Goal: Task Accomplishment & Management: Use online tool/utility

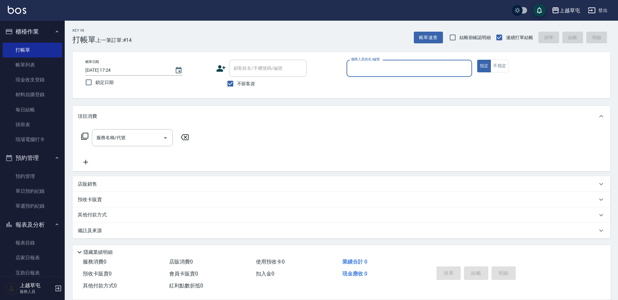
scroll to position [0, 0]
type input "[PERSON_NAME]-3"
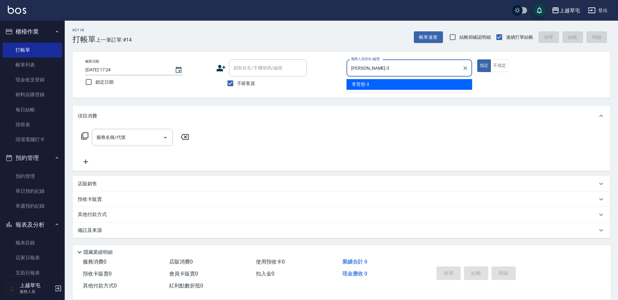
type button "true"
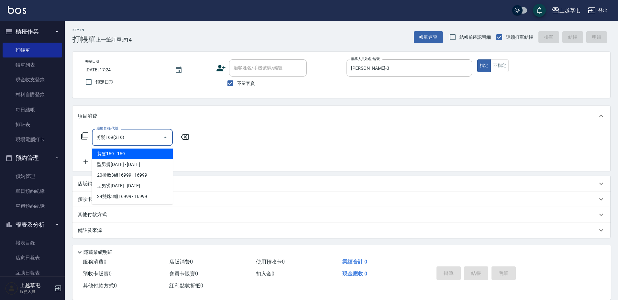
type input "剪髮169(216)"
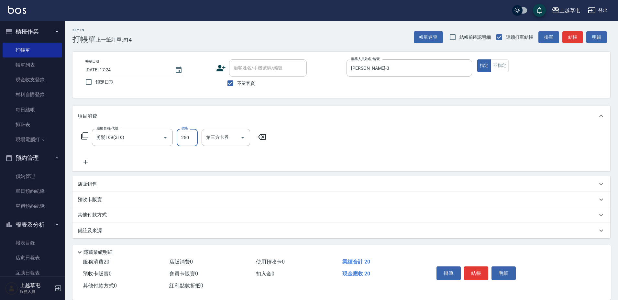
type input "250"
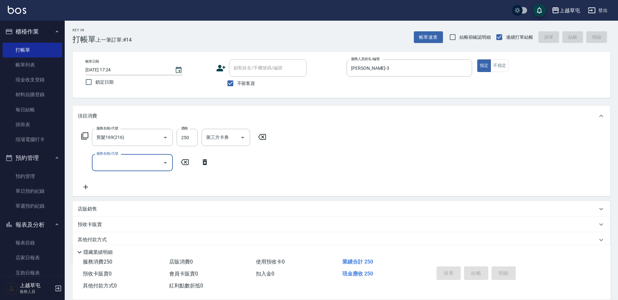
type input "[DATE] 18:21"
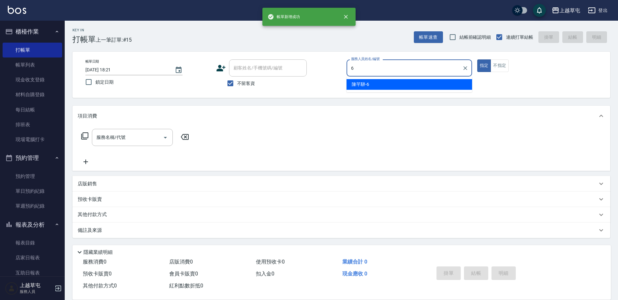
type input "[PERSON_NAME]-6"
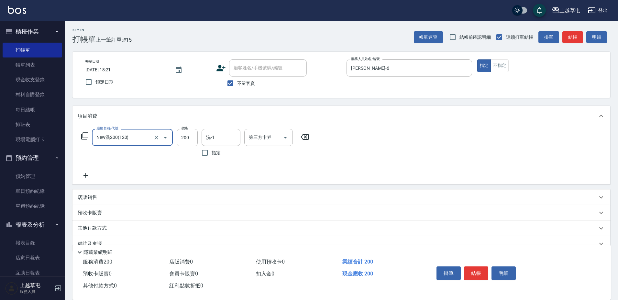
type input "New洗200(120)"
type input "[PERSON_NAME]-33"
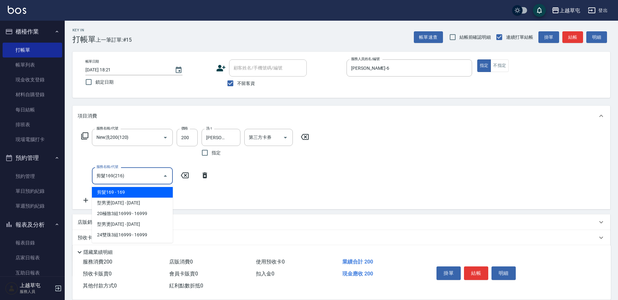
type input "剪髮169(216)"
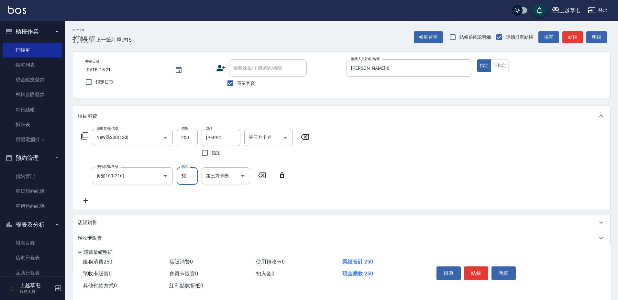
type input "50"
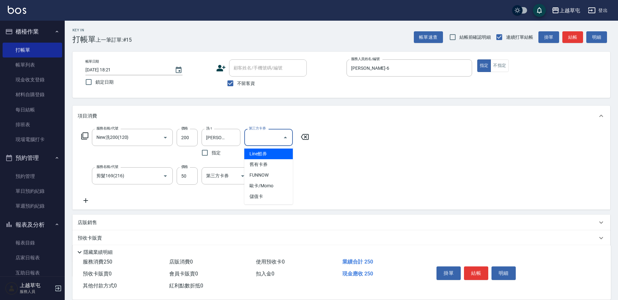
click at [265, 133] on div "第三方卡券 第三方卡券" at bounding box center [268, 137] width 48 height 17
click at [262, 198] on span "儲值卡" at bounding box center [268, 196] width 48 height 11
type input "儲值卡"
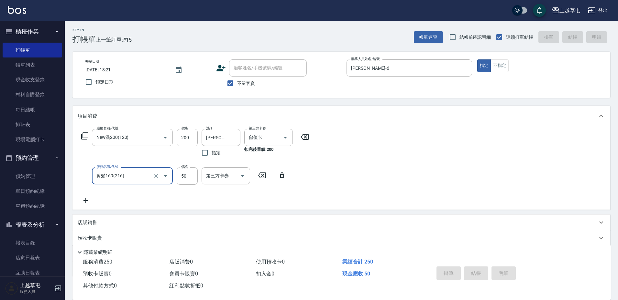
type input "[DATE] 18:22"
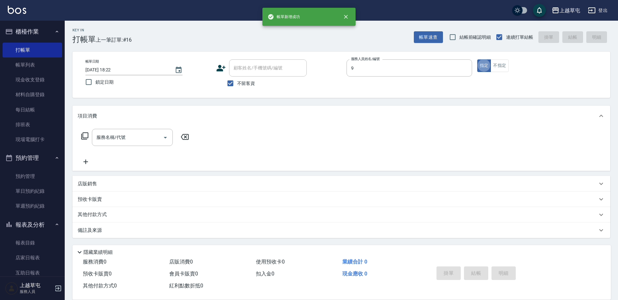
type input "[PERSON_NAME]-9"
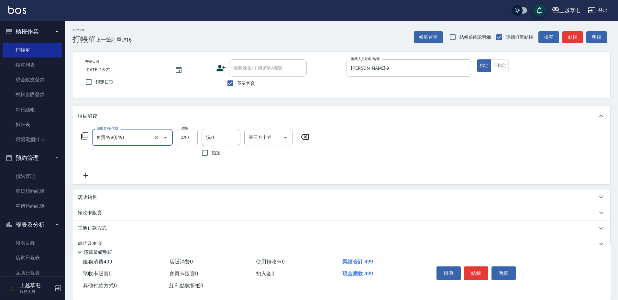
type input "角質499(649)"
type input "[PERSON_NAME]-39"
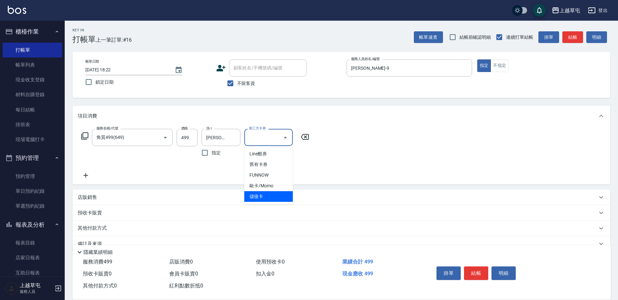
type input "儲值卡"
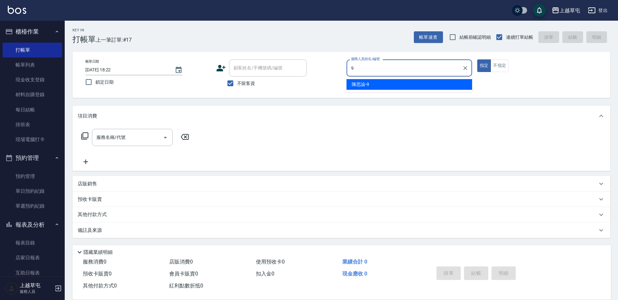
type input "[PERSON_NAME]-9"
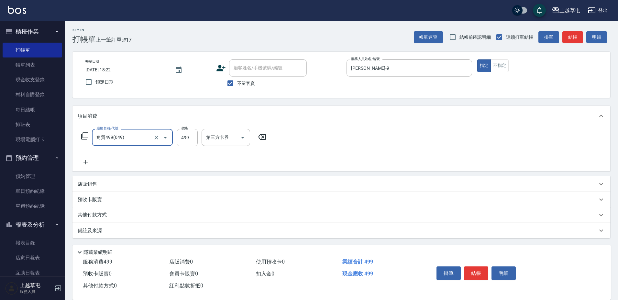
type input "角質499(649)"
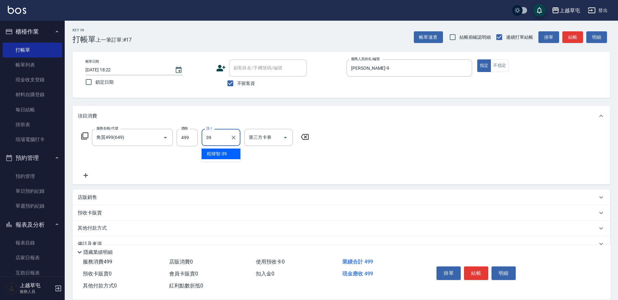
type input "[PERSON_NAME]-39"
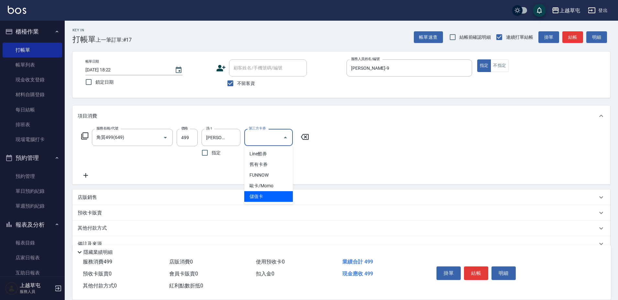
type input "儲值卡"
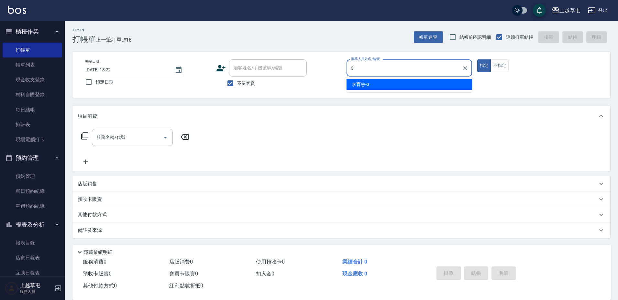
type input "[PERSON_NAME]-3"
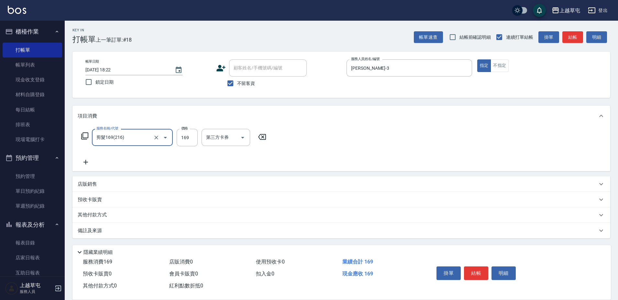
type input "剪髮169(216)"
click at [189, 134] on input "0" at bounding box center [187, 137] width 21 height 17
click at [190, 135] on input "0" at bounding box center [187, 137] width 21 height 17
type input "250"
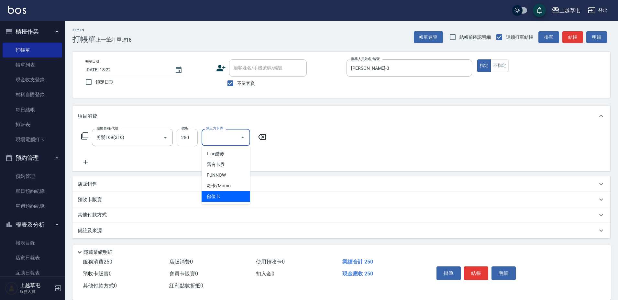
type input "儲值卡"
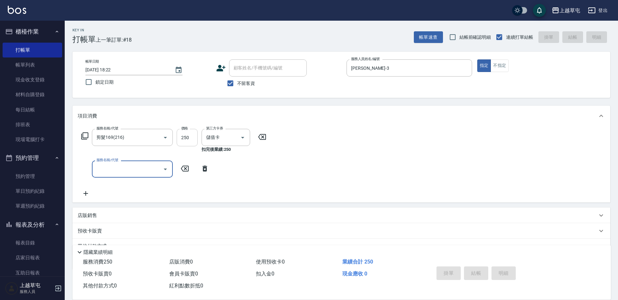
type input "[DATE] 18:23"
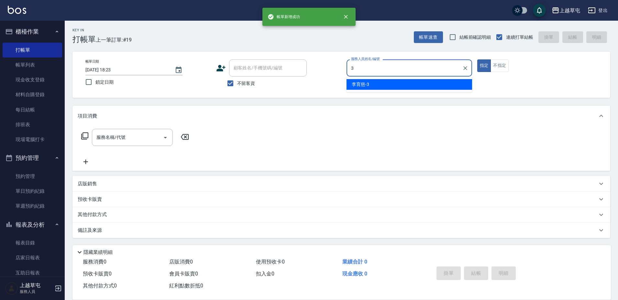
type input "[PERSON_NAME]-3"
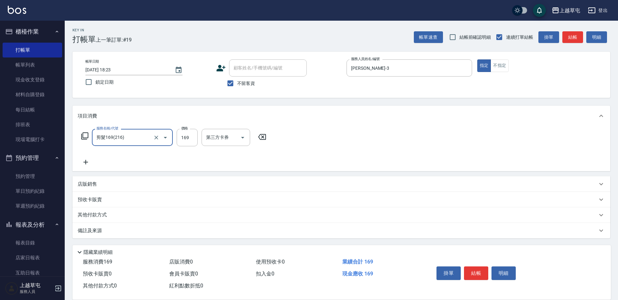
type input "剪髮169(216)"
type input "250"
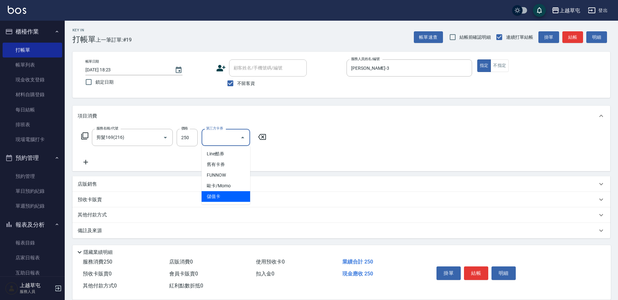
type input "儲值卡"
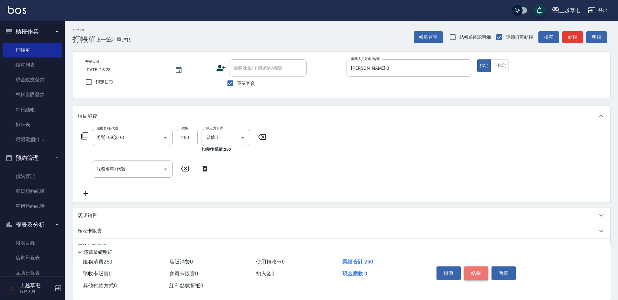
click at [474, 267] on button "結帳" at bounding box center [476, 274] width 24 height 14
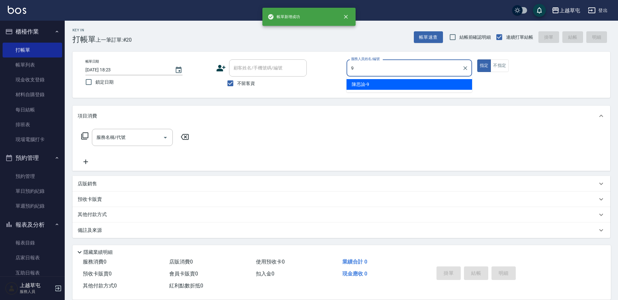
type input "[PERSON_NAME]-9"
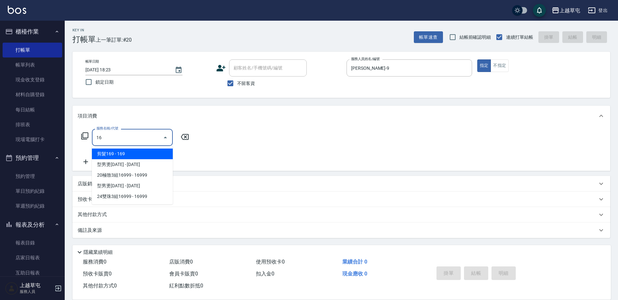
type input "1"
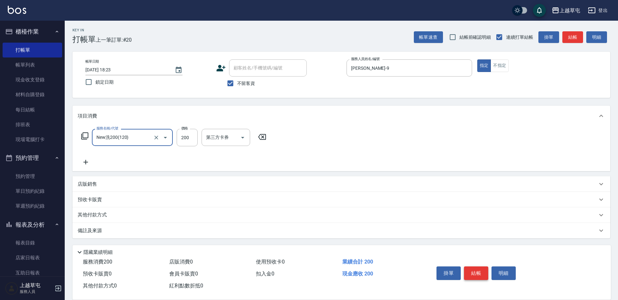
type input "New洗200(120)"
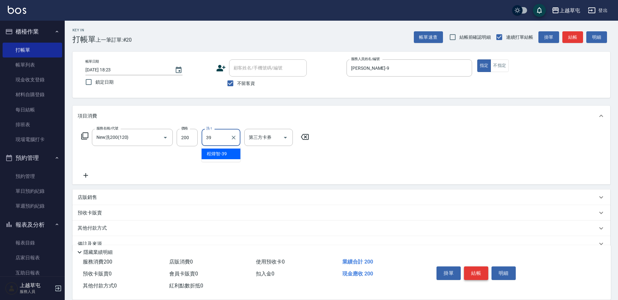
type input "[PERSON_NAME]-39"
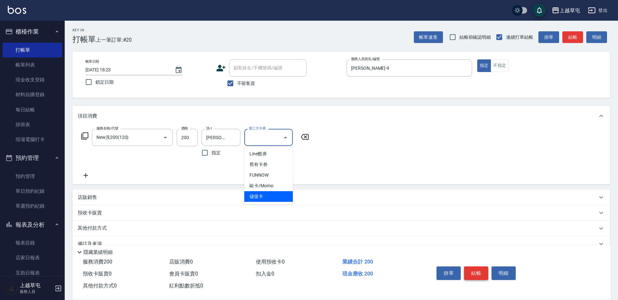
type input "儲值卡"
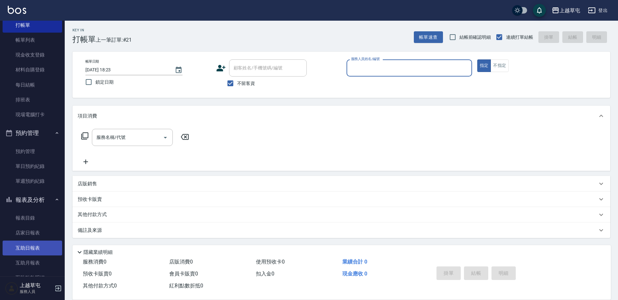
scroll to position [97, 0]
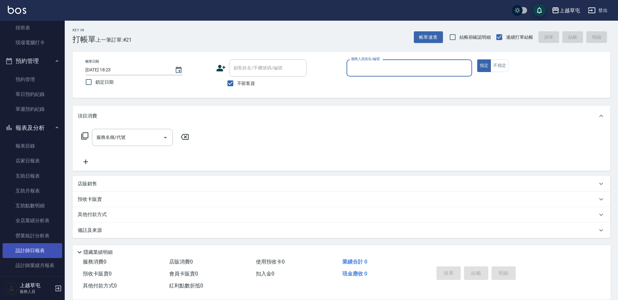
click at [32, 255] on link "設計師日報表" at bounding box center [32, 250] width 59 height 15
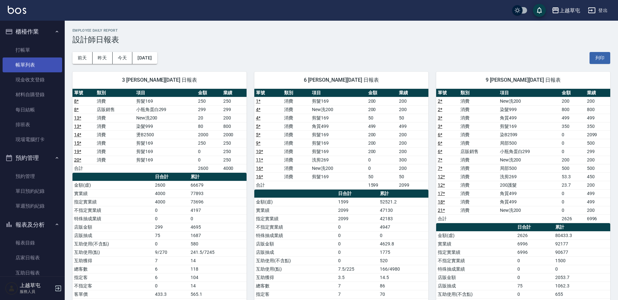
click at [35, 71] on link "帳單列表" at bounding box center [32, 65] width 59 height 15
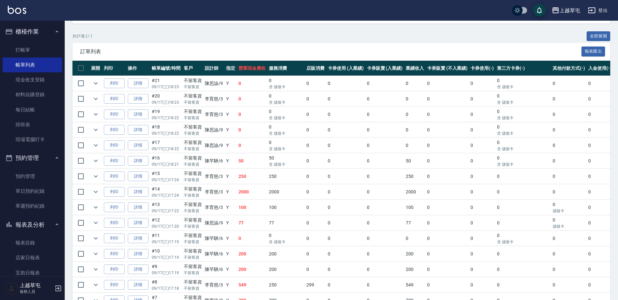
scroll to position [250, 0]
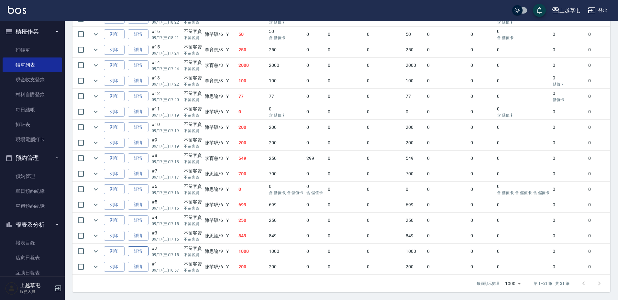
click at [138, 247] on link "詳情" at bounding box center [138, 252] width 21 height 10
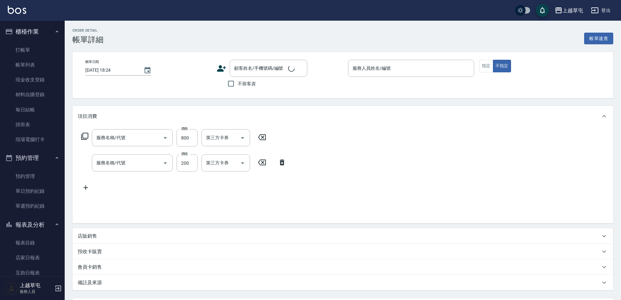
type input "[DATE] 17:15"
checkbox input "true"
type input "[PERSON_NAME]-9"
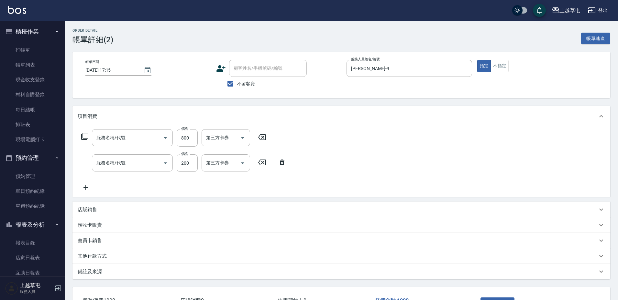
type input "染髮999(499)"
type input "New洗200(120)"
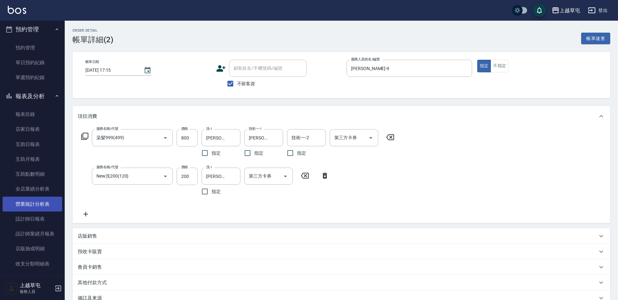
scroll to position [129, 0]
click at [34, 217] on link "設計師日報表" at bounding box center [32, 218] width 59 height 15
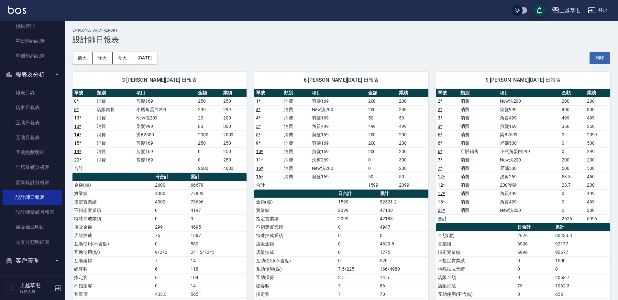
scroll to position [21, 0]
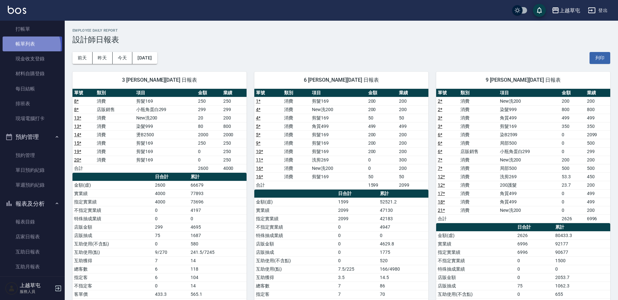
click at [29, 47] on link "帳單列表" at bounding box center [32, 44] width 59 height 15
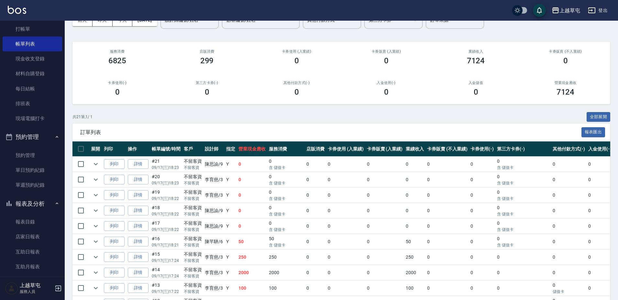
scroll to position [97, 0]
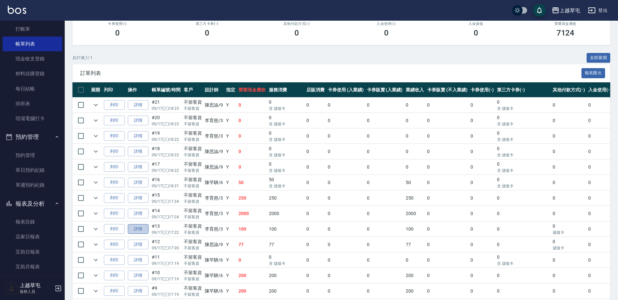
click at [143, 230] on link "詳情" at bounding box center [138, 229] width 21 height 10
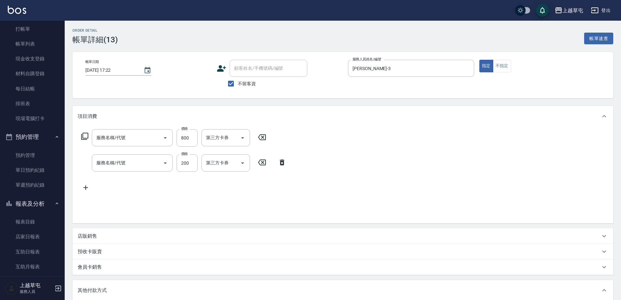
type input "[DATE] 17:22"
checkbox input "true"
type input "[PERSON_NAME]-3"
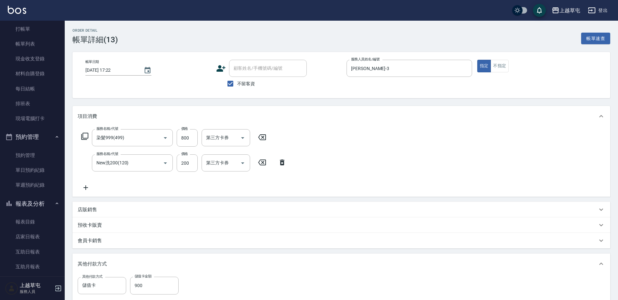
type input "染髮999(499)"
type input "New洗200(120)"
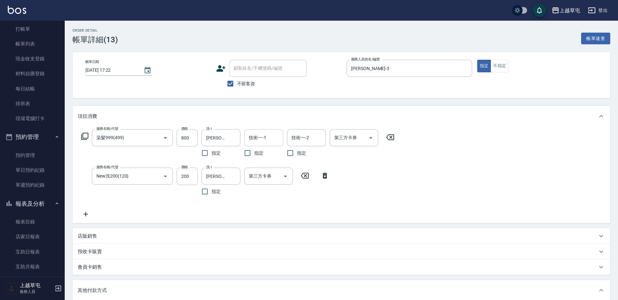
click at [260, 139] on input "技術一-1" at bounding box center [263, 137] width 33 height 11
type input "[PERSON_NAME]-3"
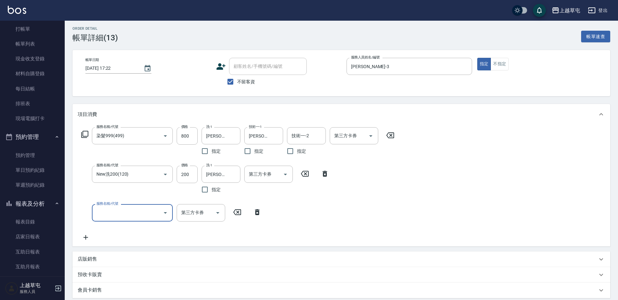
scroll to position [24, 0]
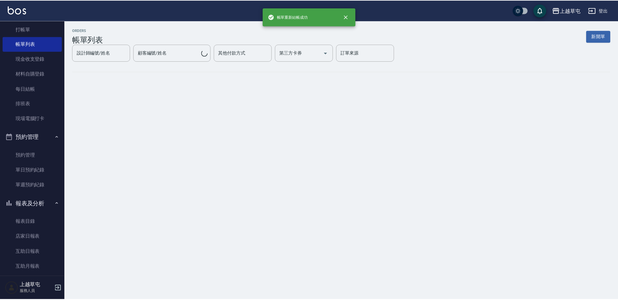
scroll to position [150, 0]
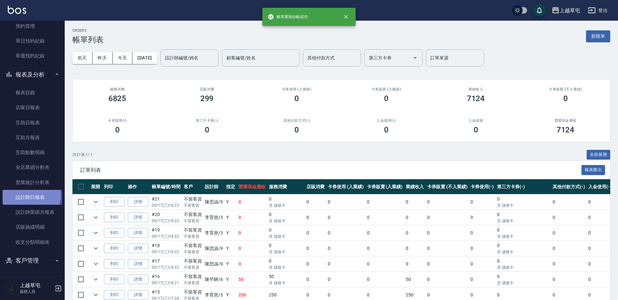
click at [30, 196] on link "設計師日報表" at bounding box center [32, 197] width 59 height 15
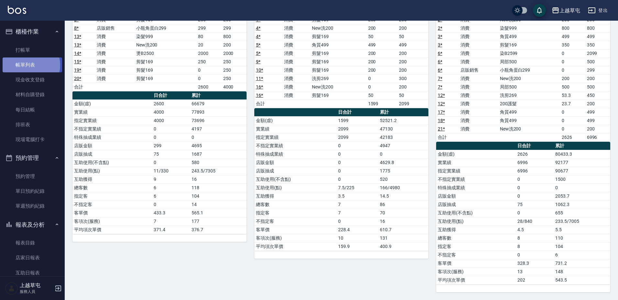
click at [29, 65] on link "帳單列表" at bounding box center [32, 65] width 59 height 15
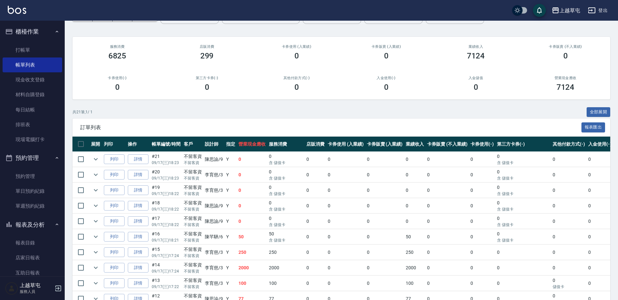
scroll to position [226, 0]
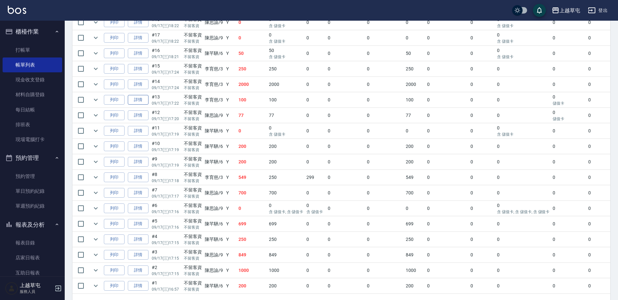
click at [141, 102] on link "詳情" at bounding box center [138, 100] width 21 height 10
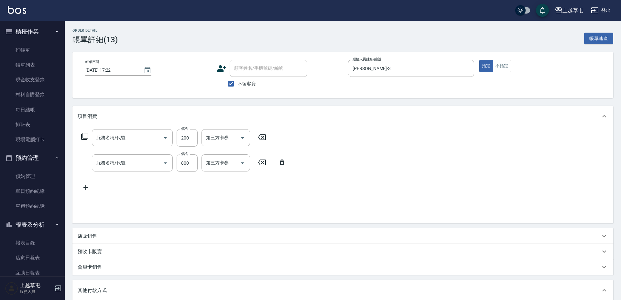
type input "[DATE] 17:22"
checkbox input "true"
type input "[PERSON_NAME]-3"
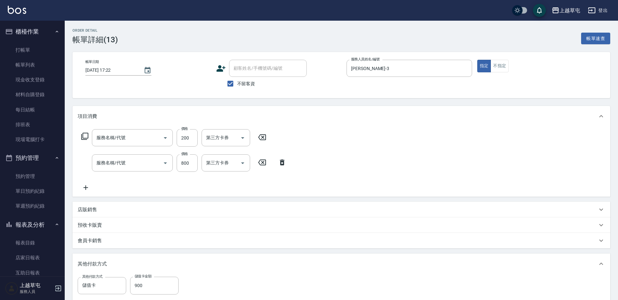
type input "New洗200(120)"
type input "染髮999(499)"
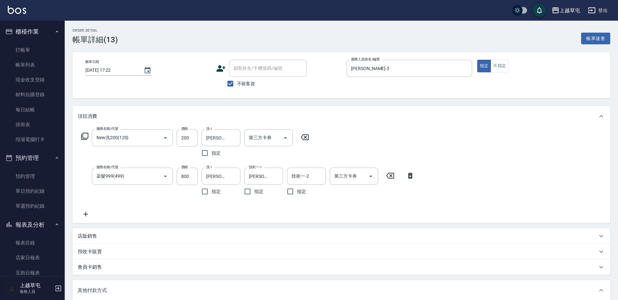
click at [390, 175] on icon at bounding box center [390, 176] width 16 height 8
type input "0"
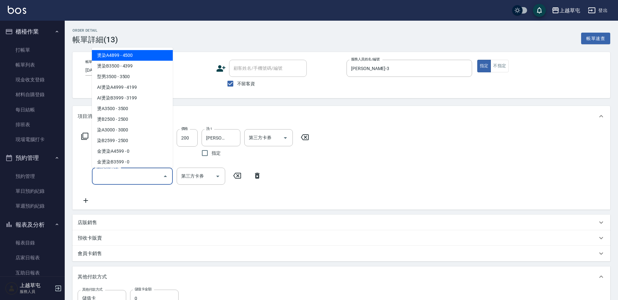
click at [104, 173] on div "服務名稱/代號 服務名稱/代號" at bounding box center [132, 176] width 81 height 17
type input "6"
type input "AI燙染A4999(011)"
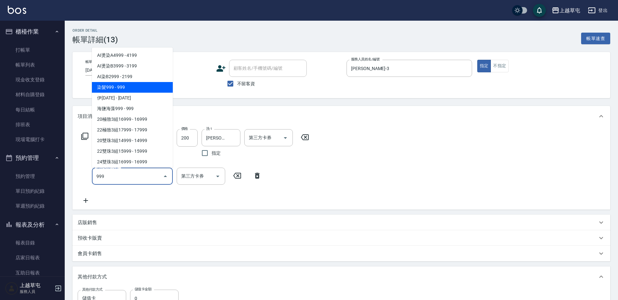
click at [109, 84] on span "染髮999 - 999" at bounding box center [132, 87] width 81 height 11
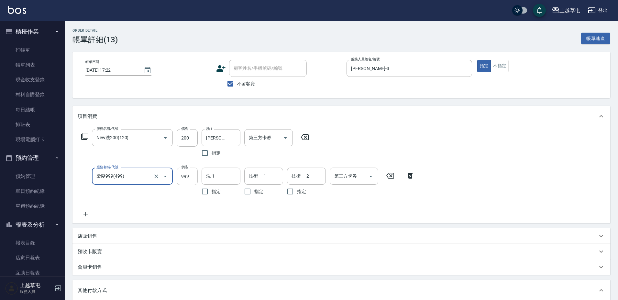
type input "染髮999(499)"
click at [192, 176] on input "999" at bounding box center [187, 176] width 21 height 17
type input "800"
click at [223, 176] on input "洗-1" at bounding box center [220, 176] width 33 height 11
type input "[PERSON_NAME]-3"
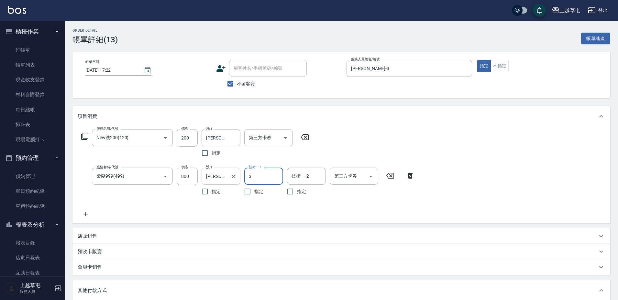
type input "[PERSON_NAME]-3"
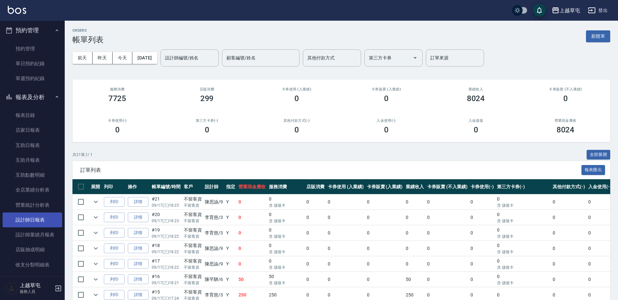
scroll to position [129, 0]
drag, startPoint x: 29, startPoint y: 218, endPoint x: 34, endPoint y: 221, distance: 6.3
click at [29, 218] on link "設計師日報表" at bounding box center [32, 218] width 59 height 15
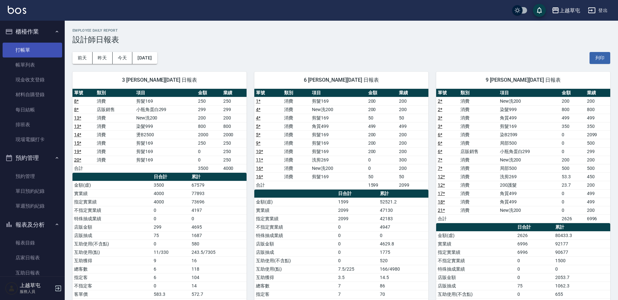
click at [24, 52] on link "打帳單" at bounding box center [32, 50] width 59 height 15
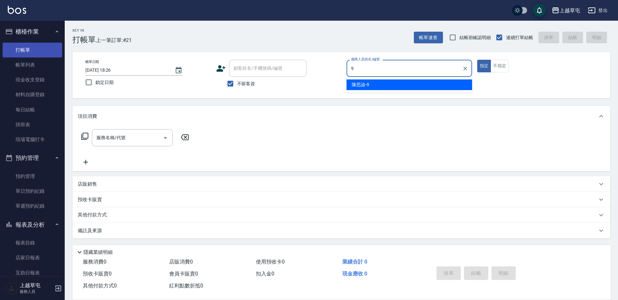
type input "[PERSON_NAME]-9"
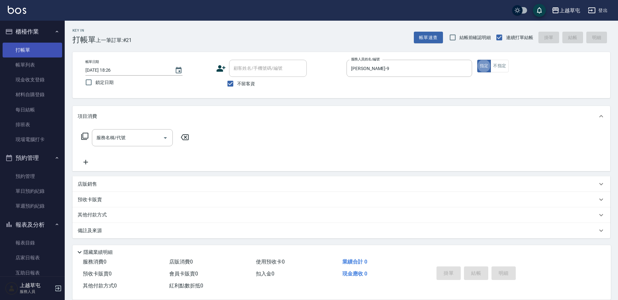
type button "true"
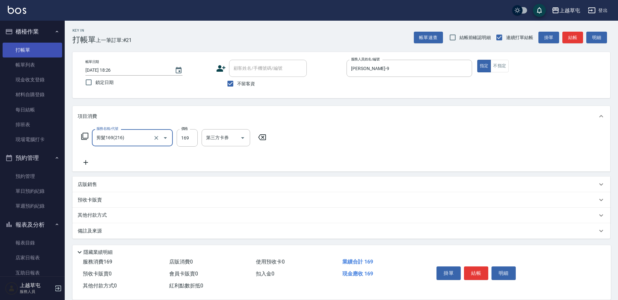
type input "剪髮169(216)"
type input "350"
